Goal: Obtain resource: Download file/media

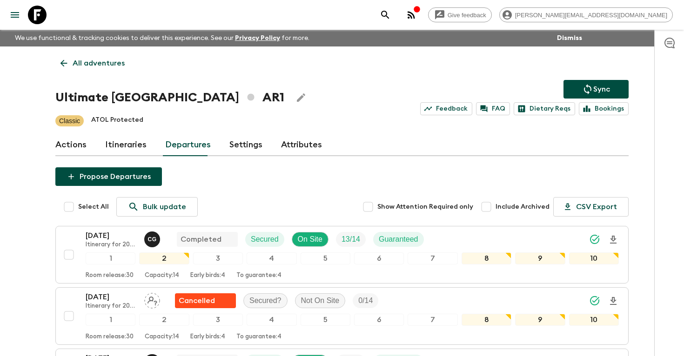
click at [391, 18] on icon "search adventures" at bounding box center [384, 14] width 11 height 11
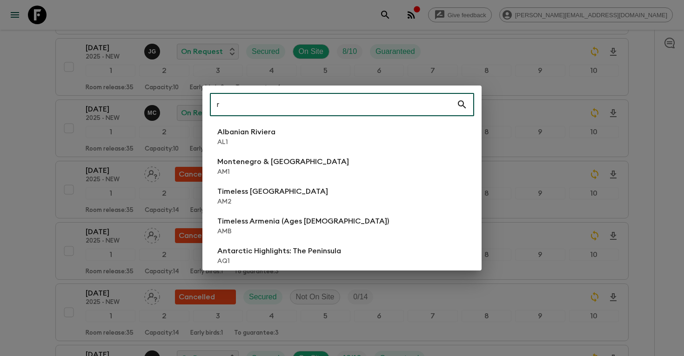
scroll to position [372, 0]
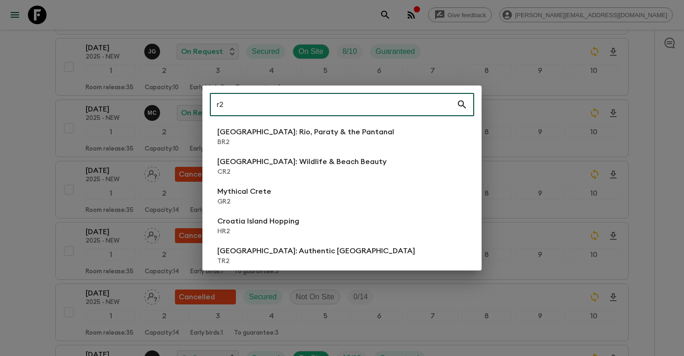
type input "r2"
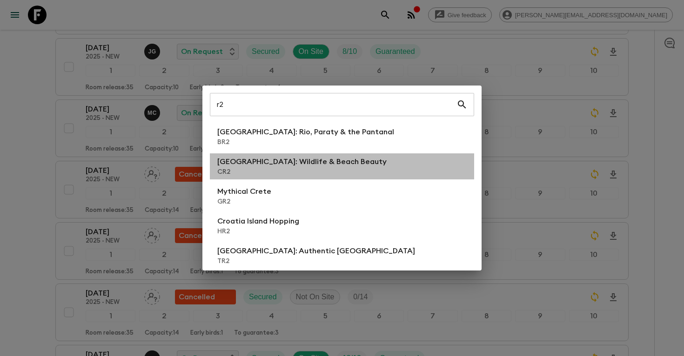
click at [287, 160] on p "[GEOGRAPHIC_DATA]: Wildlife & Beach Beauty" at bounding box center [301, 161] width 169 height 11
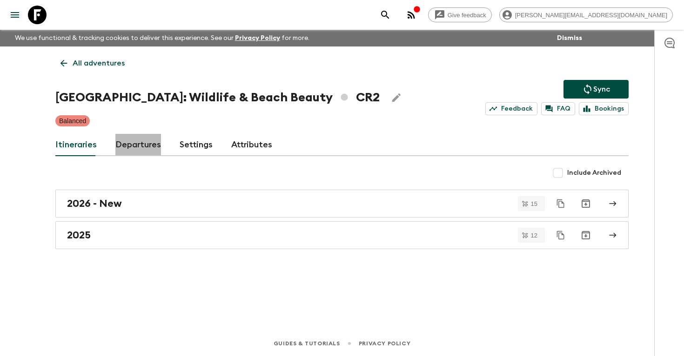
click at [140, 146] on link "Departures" at bounding box center [138, 145] width 46 height 22
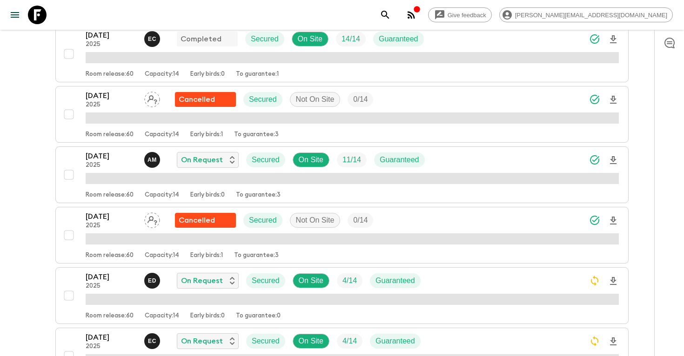
scroll to position [201, 0]
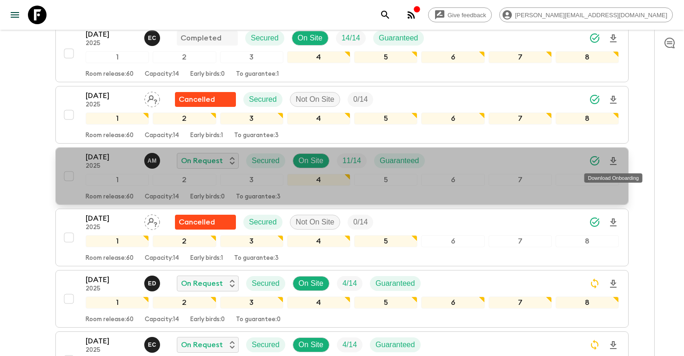
click at [615, 160] on icon "Download Onboarding" at bounding box center [613, 161] width 7 height 8
